Goal: Task Accomplishment & Management: Manage account settings

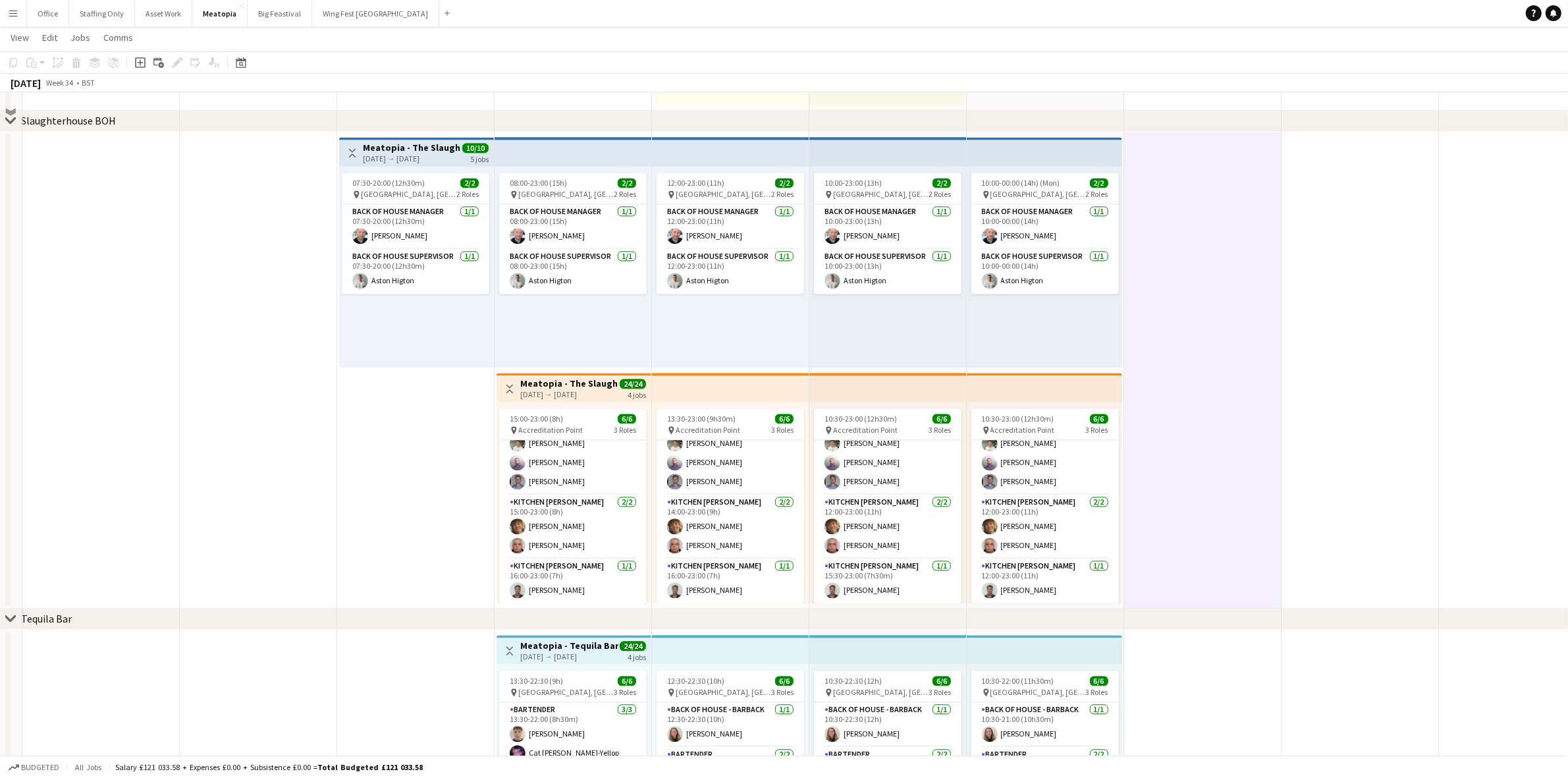
scroll to position [3673, 0]
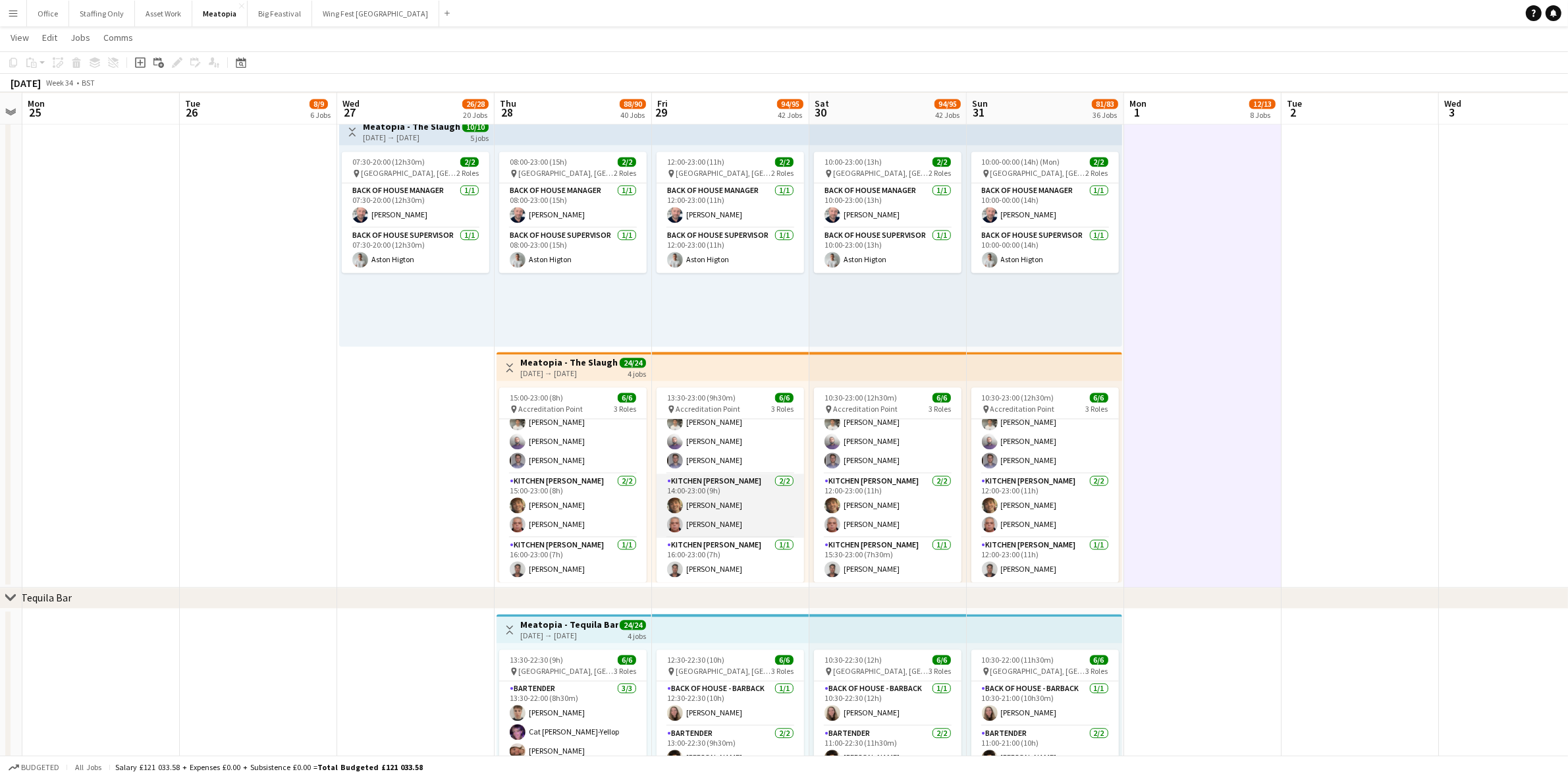
drag, startPoint x: 712, startPoint y: 511, endPoint x: 773, endPoint y: 502, distance: 61.7
click at [712, 511] on app-card-role "Kitchen [PERSON_NAME] [DATE] 14:00-23:00 (9h) [PERSON_NAME] [PERSON_NAME]" at bounding box center [730, 505] width 147 height 64
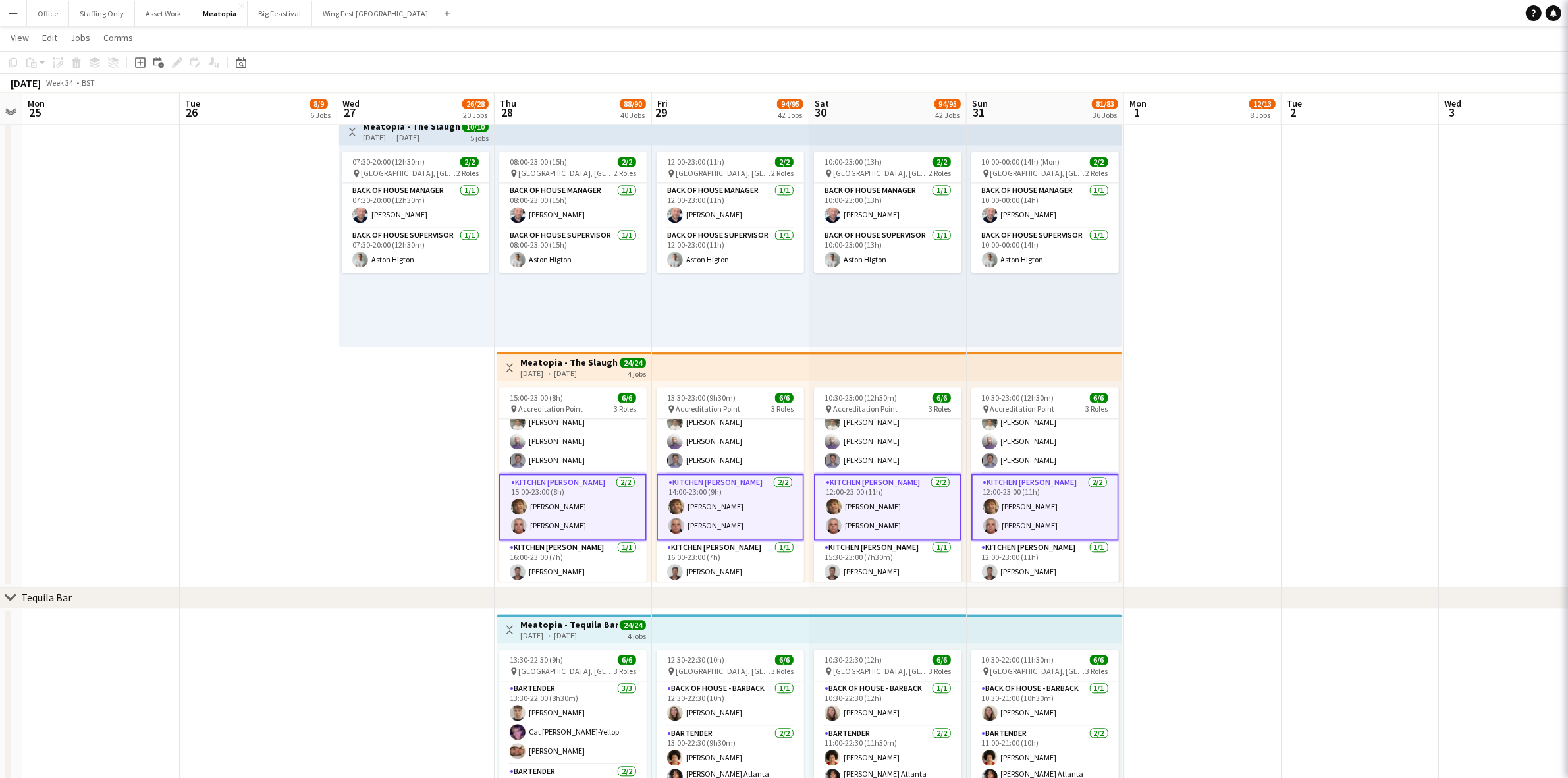
scroll to position [0, 449]
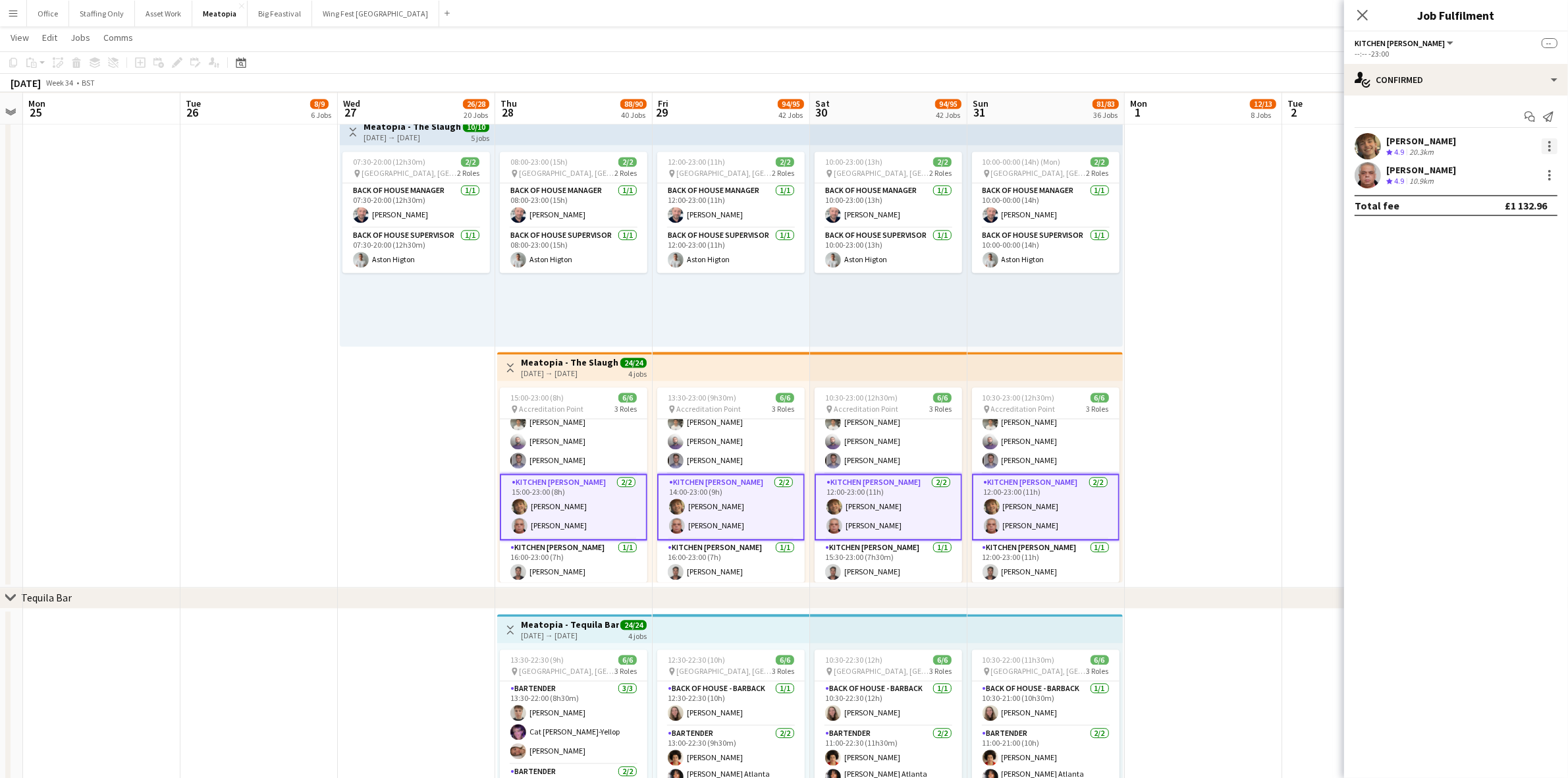
click at [1552, 141] on div at bounding box center [1550, 146] width 16 height 16
click at [1493, 260] on span "Remove" at bounding box center [1485, 265] width 39 height 11
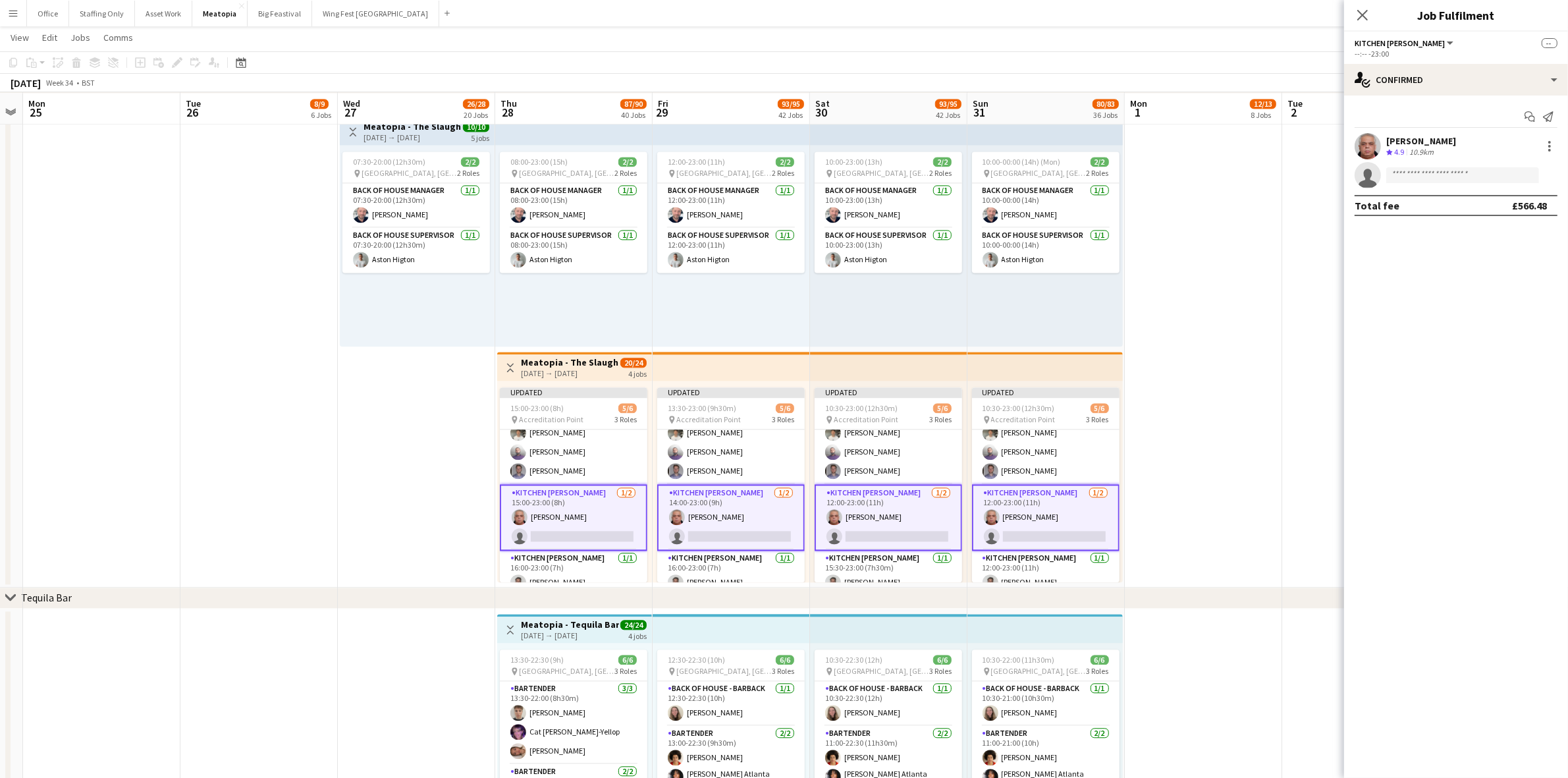
click at [1219, 334] on app-date-cell at bounding box center [1203, 349] width 158 height 477
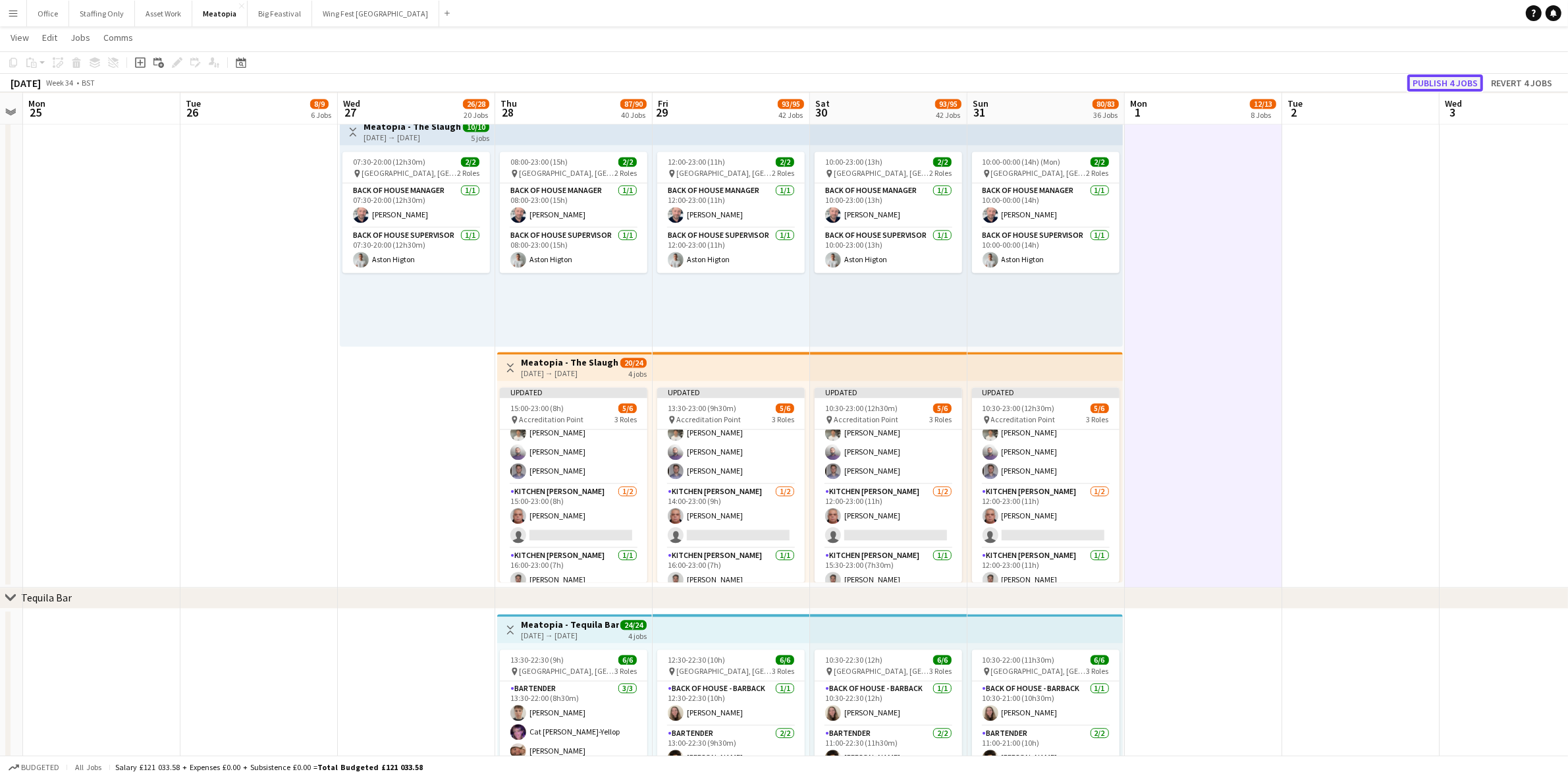
click at [1450, 82] on button "Publish 4 jobs" at bounding box center [1445, 83] width 75 height 17
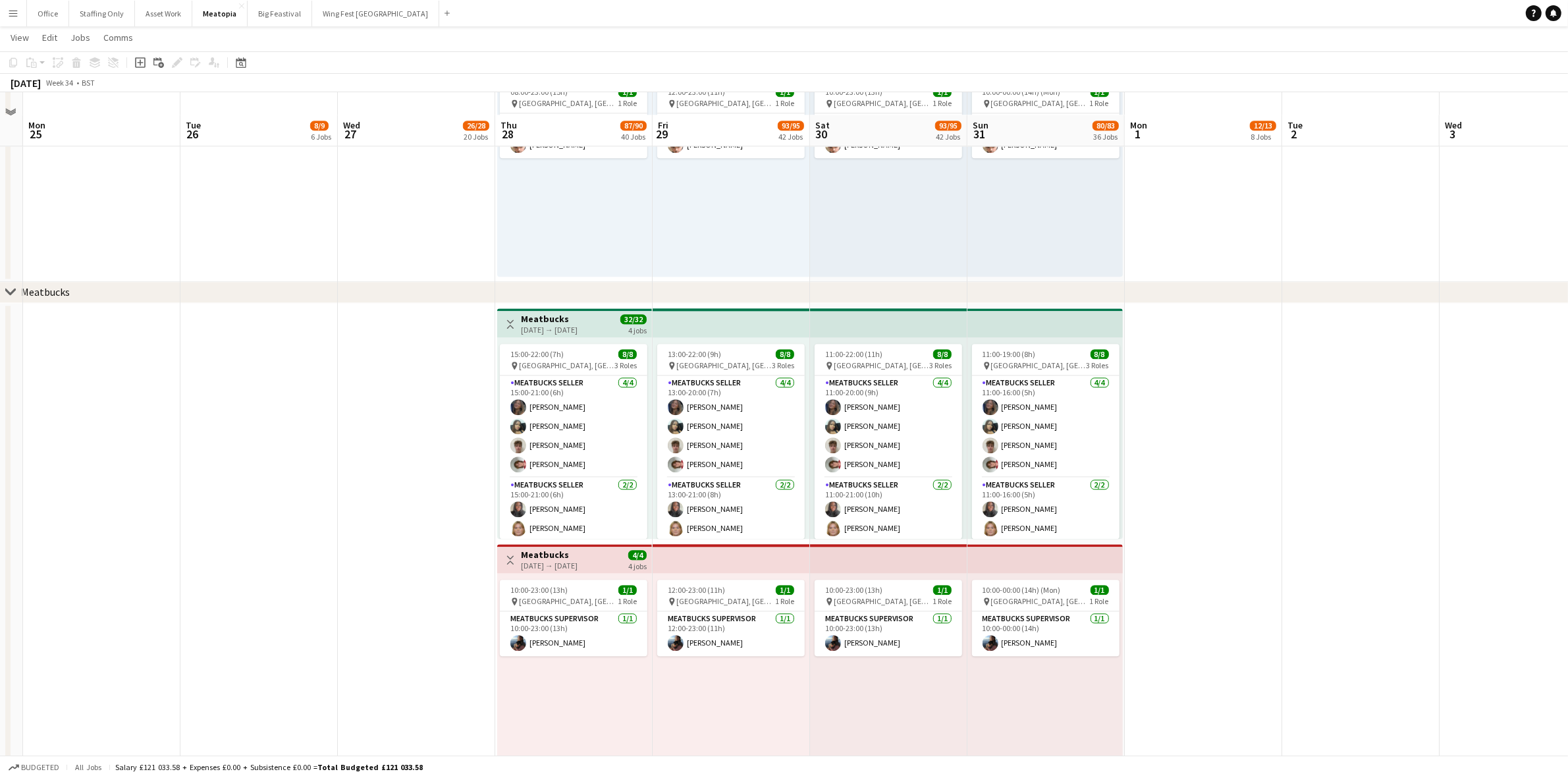
scroll to position [10133, 0]
